Goal: Task Accomplishment & Management: Manage account settings

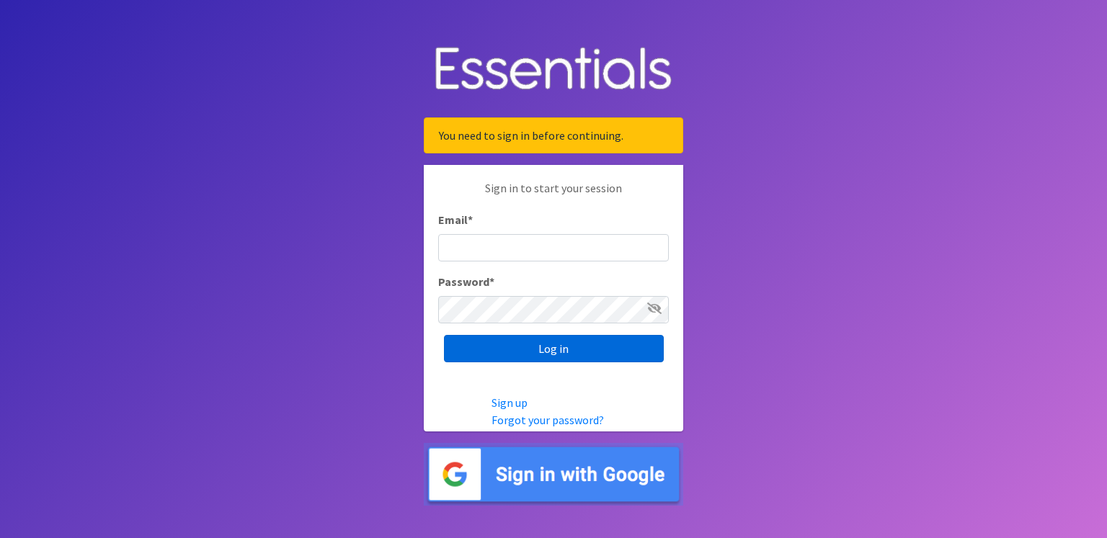
type input "renae.verstegen@unitedwayfoxcities.org"
click at [572, 357] on input "Log in" at bounding box center [554, 348] width 220 height 27
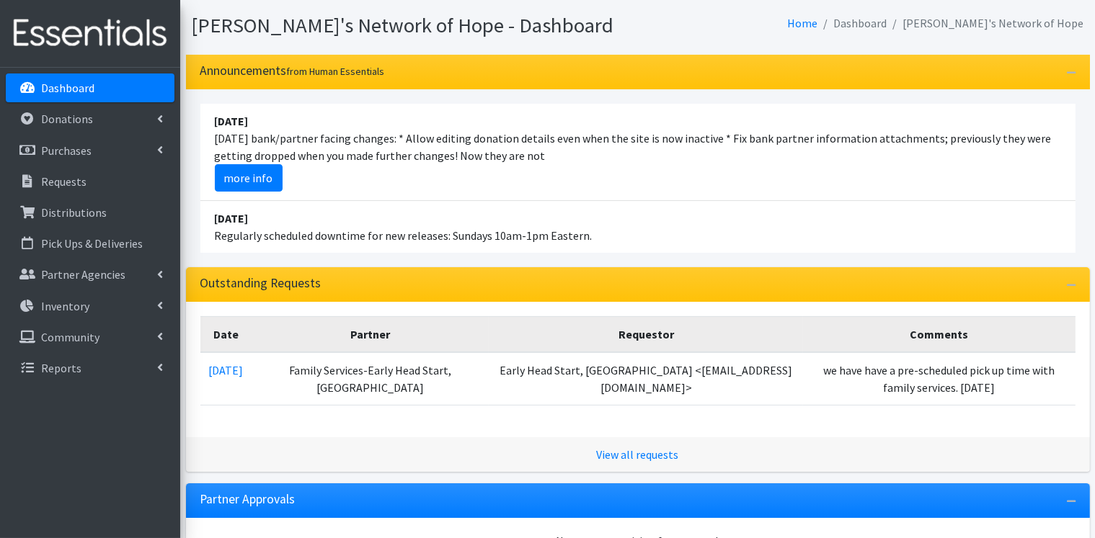
scroll to position [144, 0]
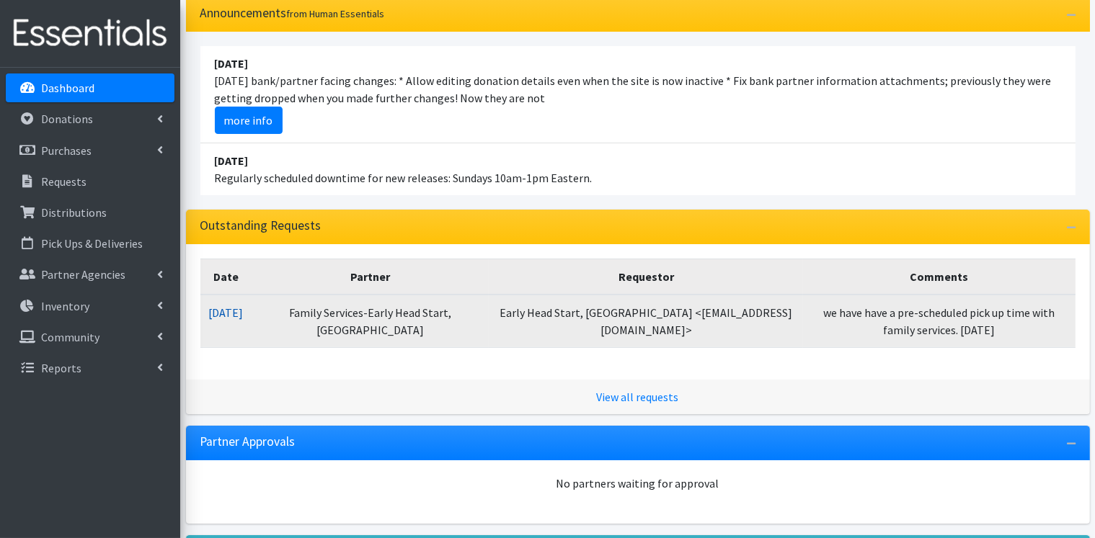
click at [233, 316] on link "08/12/2025" at bounding box center [226, 313] width 35 height 14
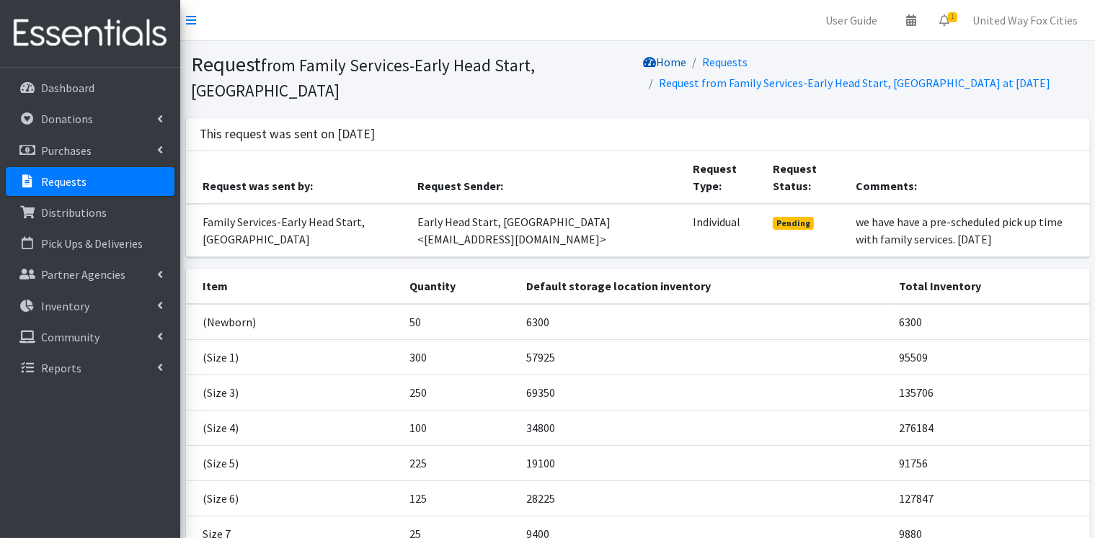
click at [667, 64] on link "Home" at bounding box center [664, 62] width 43 height 14
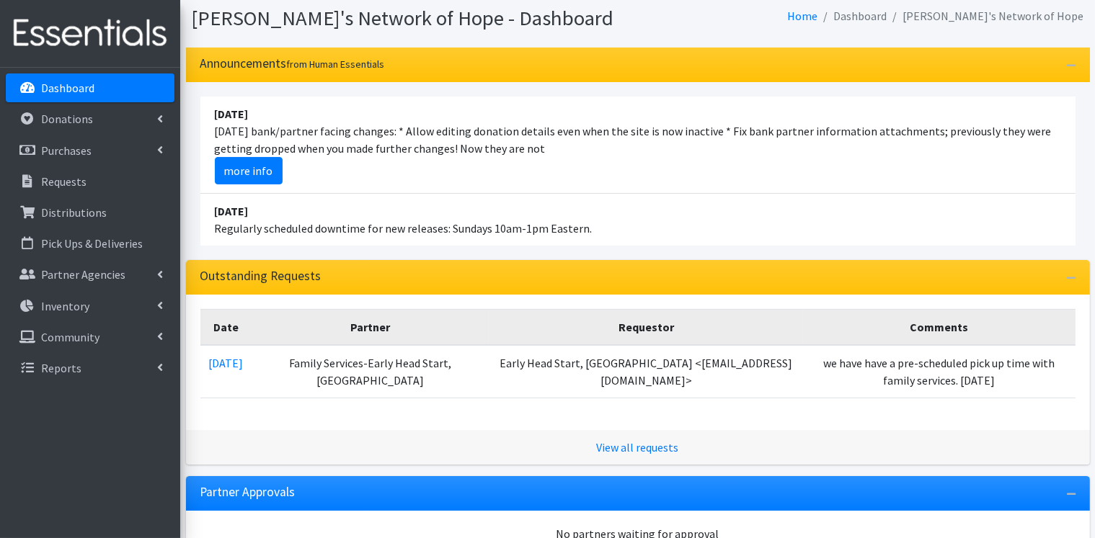
scroll to position [72, 0]
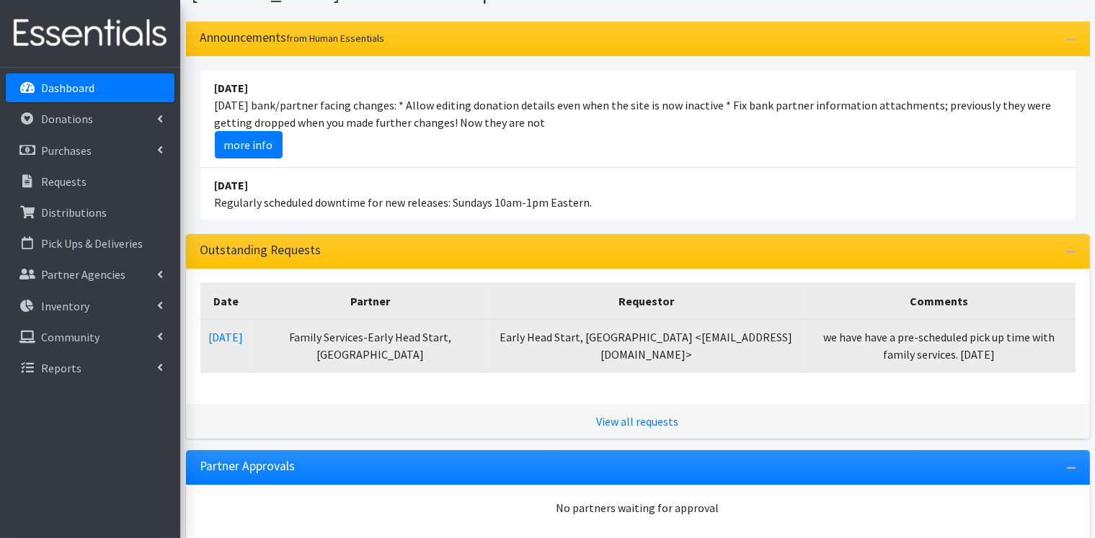
click at [396, 339] on td "Family Services-Early Head Start, [GEOGRAPHIC_DATA]" at bounding box center [370, 345] width 237 height 53
click at [240, 342] on link "08/12/2025" at bounding box center [226, 337] width 35 height 14
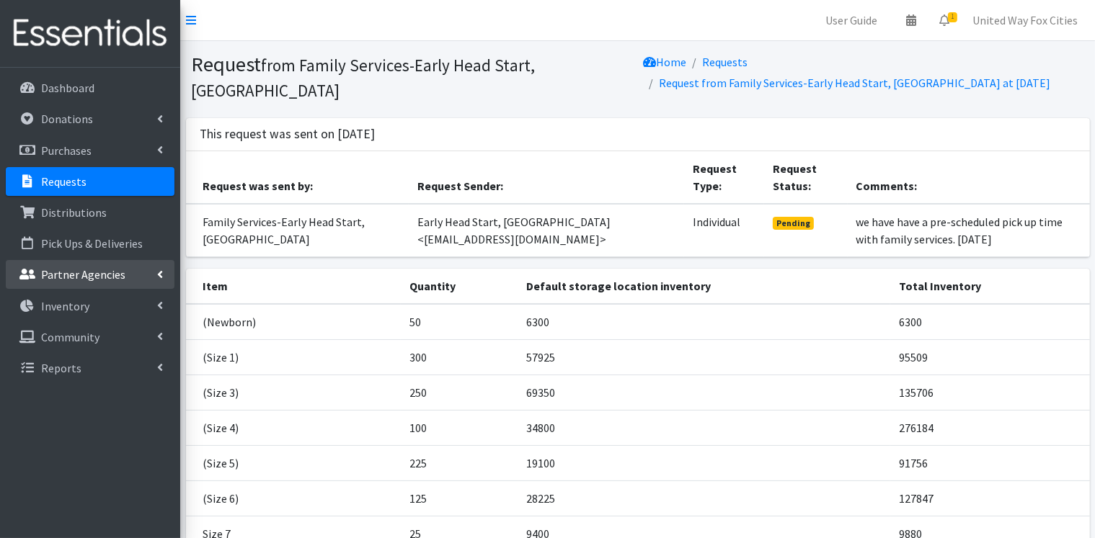
click at [155, 273] on link "Partner Agencies" at bounding box center [90, 274] width 169 height 29
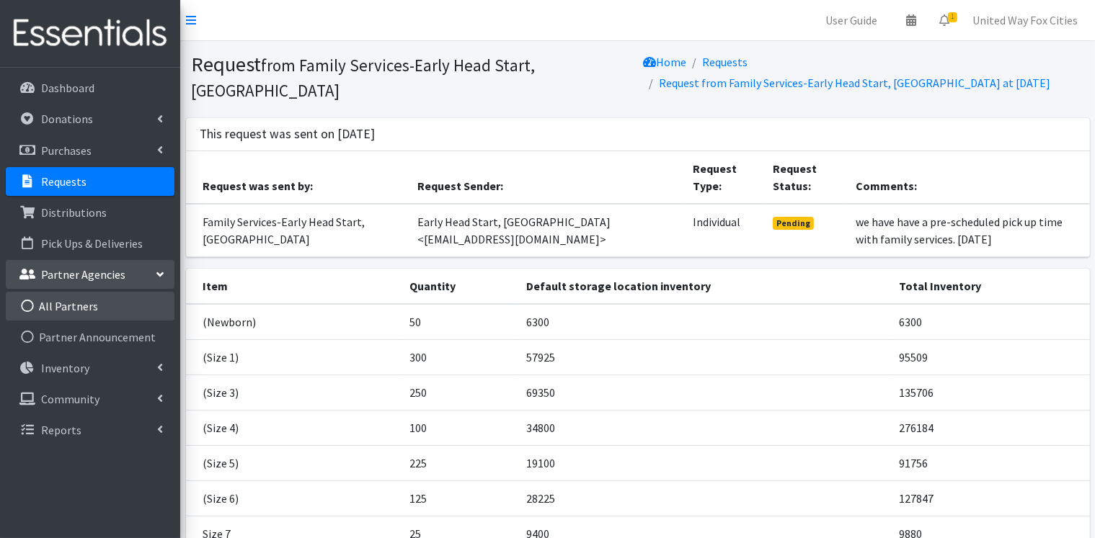
click at [49, 313] on link "All Partners" at bounding box center [90, 306] width 169 height 29
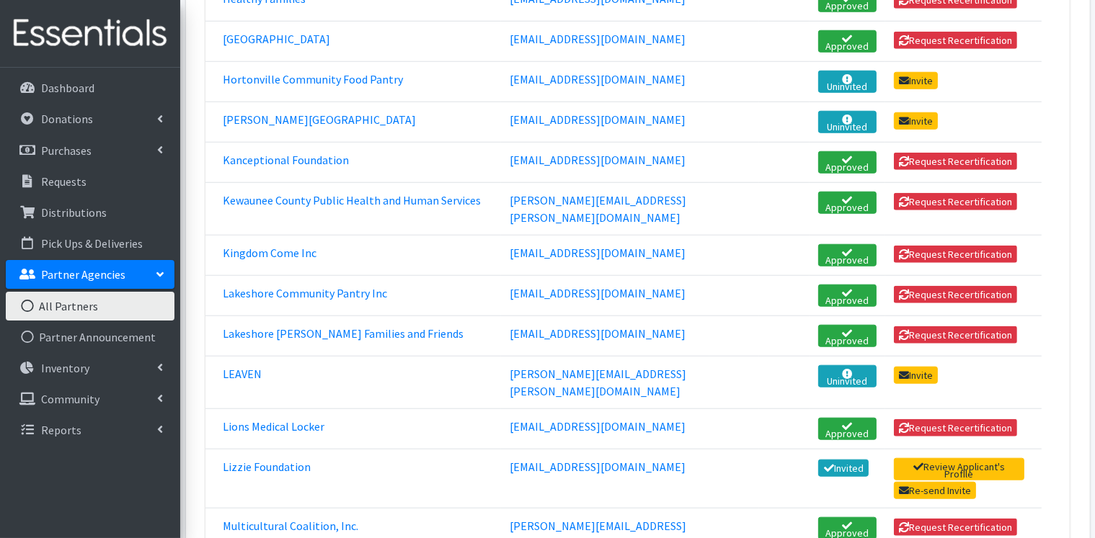
scroll to position [1297, 0]
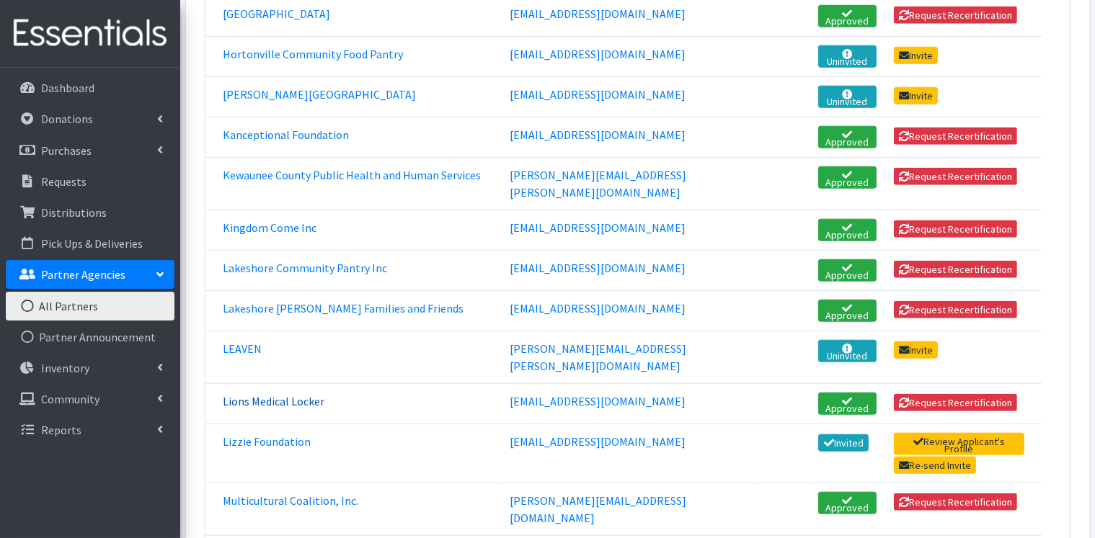
click at [280, 394] on link "Lions Medical Locker" at bounding box center [274, 401] width 102 height 14
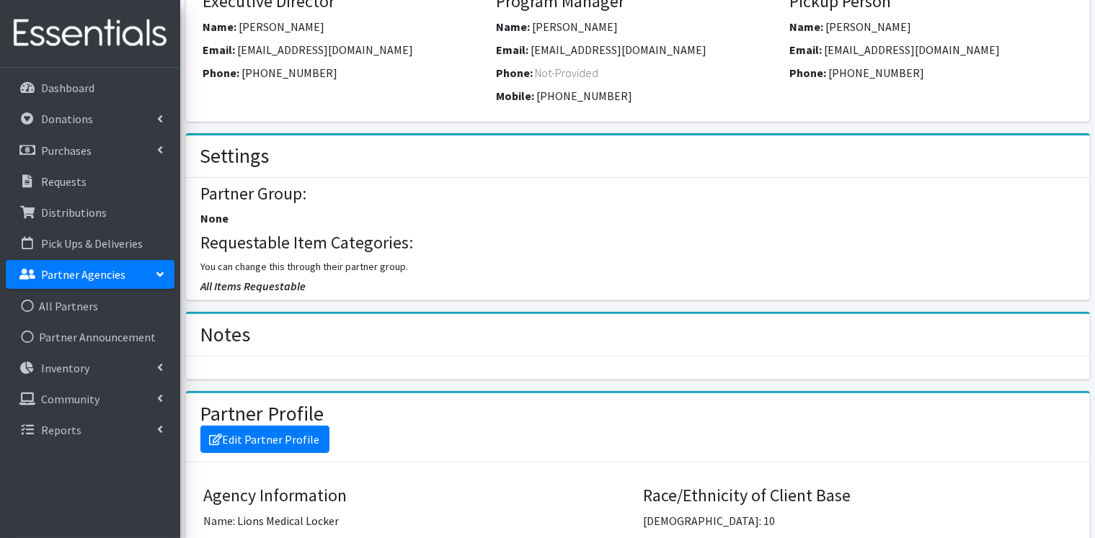
scroll to position [539, 0]
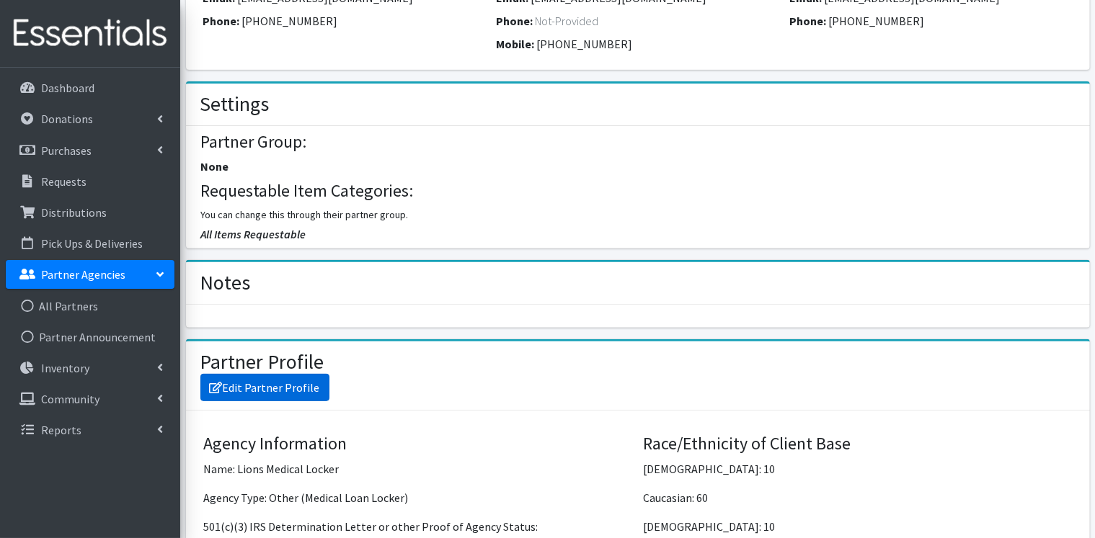
click at [296, 386] on link "Edit Partner Profile" at bounding box center [264, 387] width 129 height 27
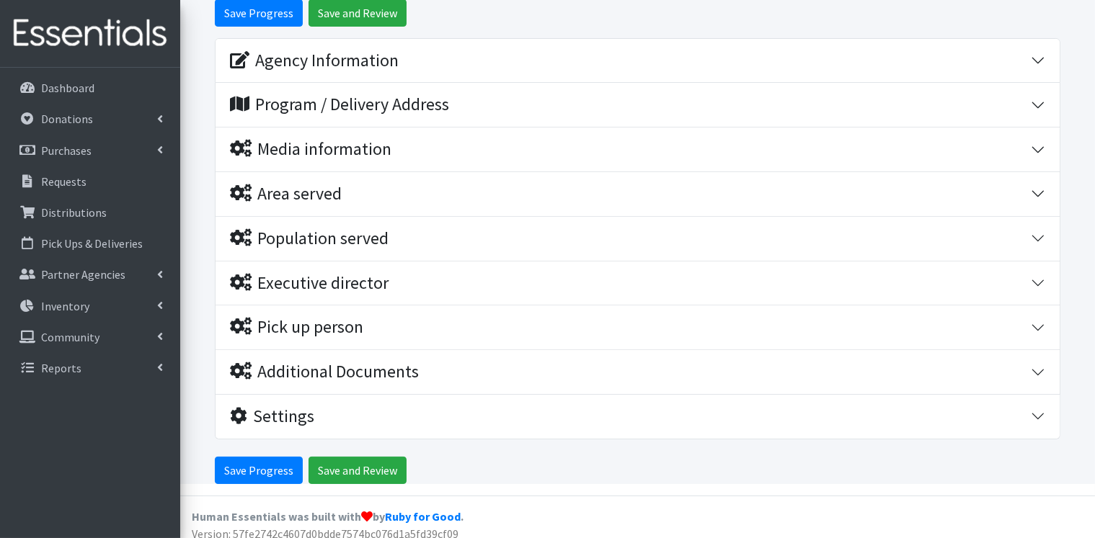
scroll to position [168, 0]
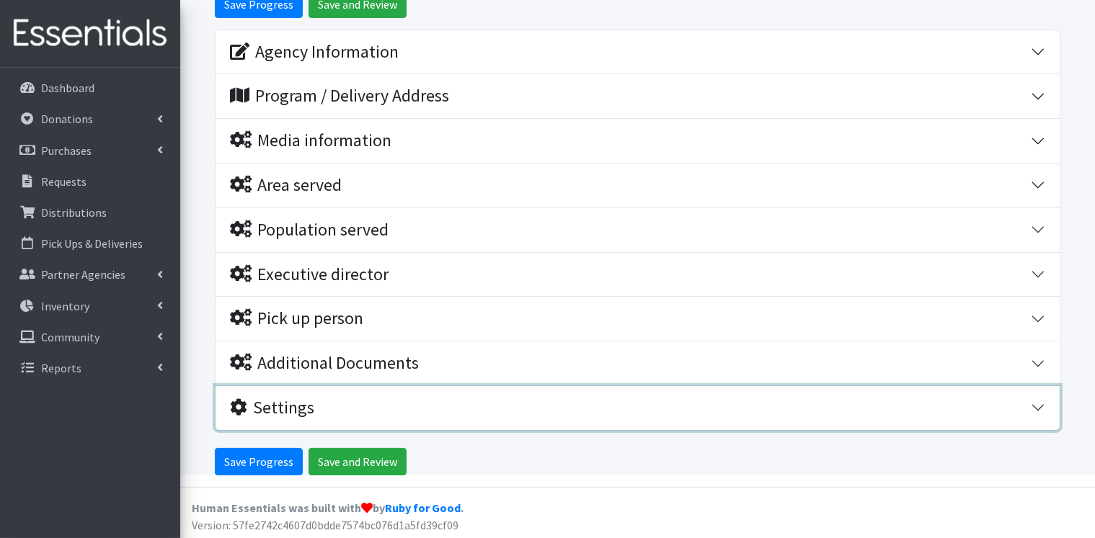
click at [1032, 406] on button "Settings" at bounding box center [637, 408] width 844 height 44
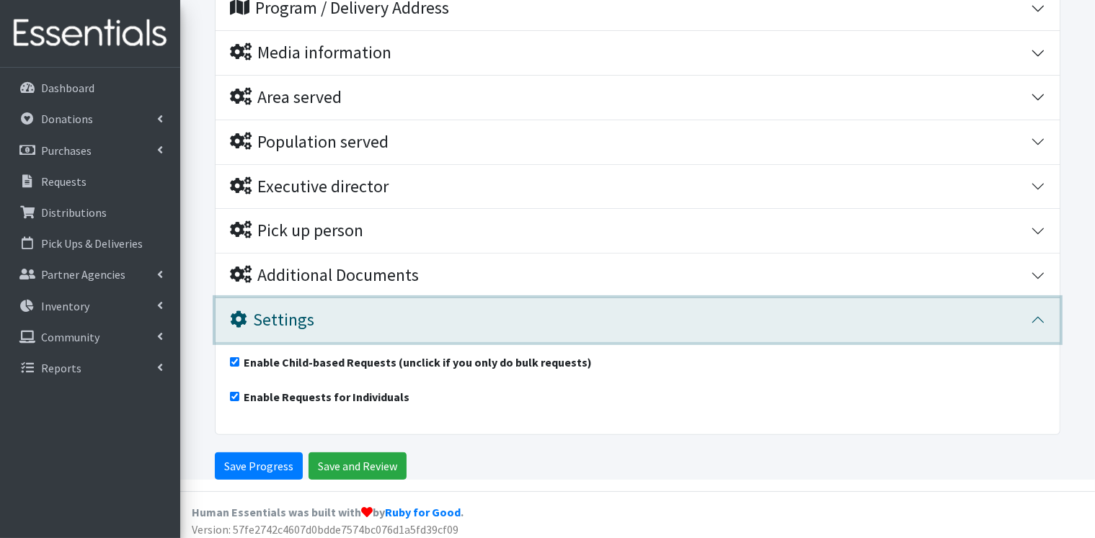
scroll to position [260, 0]
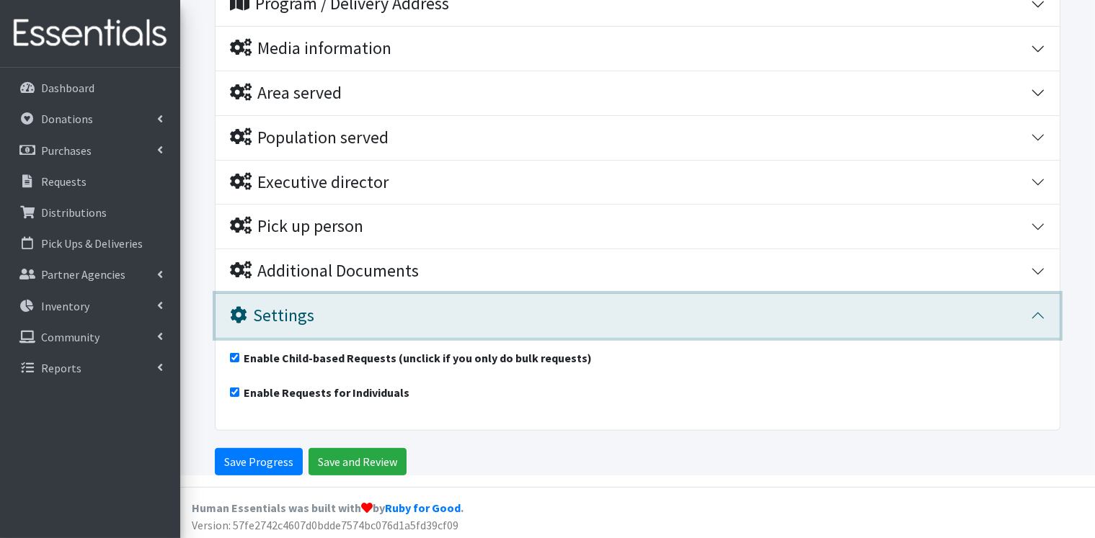
click at [1036, 313] on button "Settings" at bounding box center [637, 316] width 844 height 44
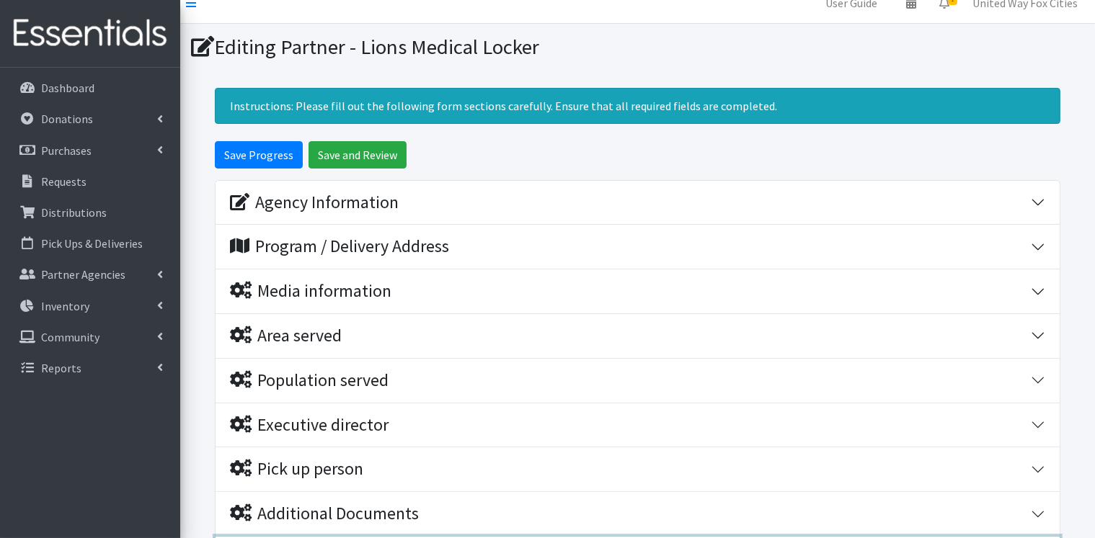
scroll to position [0, 0]
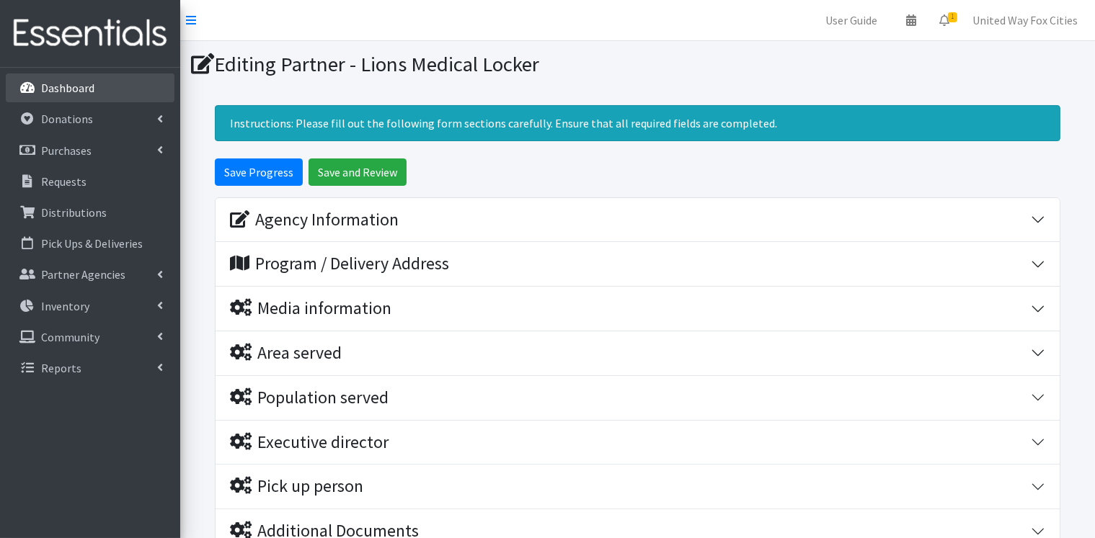
click at [76, 91] on p "Dashboard" at bounding box center [67, 88] width 53 height 14
